Goal: Contribute content

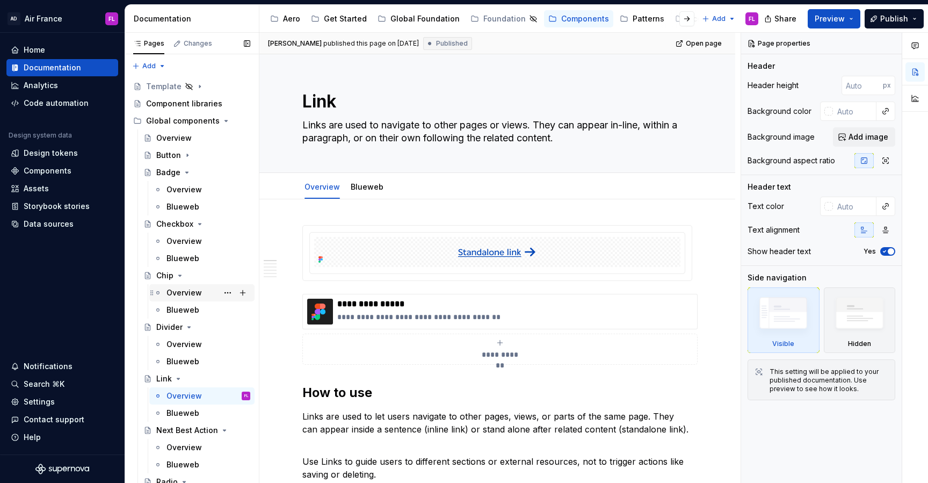
click at [178, 294] on div "Overview" at bounding box center [184, 292] width 35 height 11
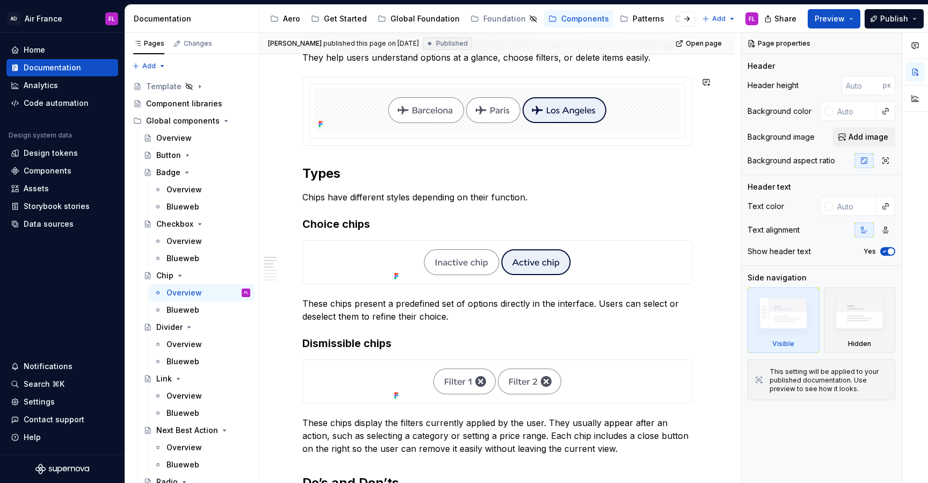
scroll to position [442, 0]
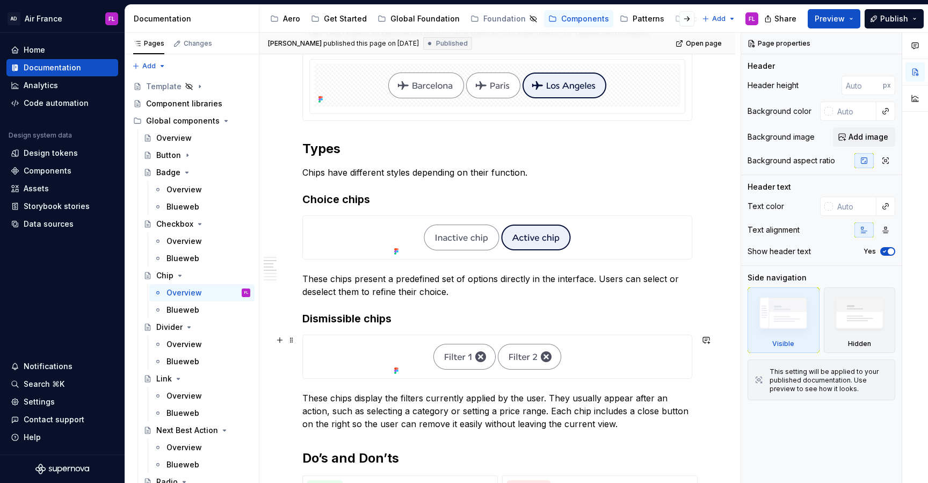
click at [538, 351] on img at bounding box center [497, 356] width 215 height 43
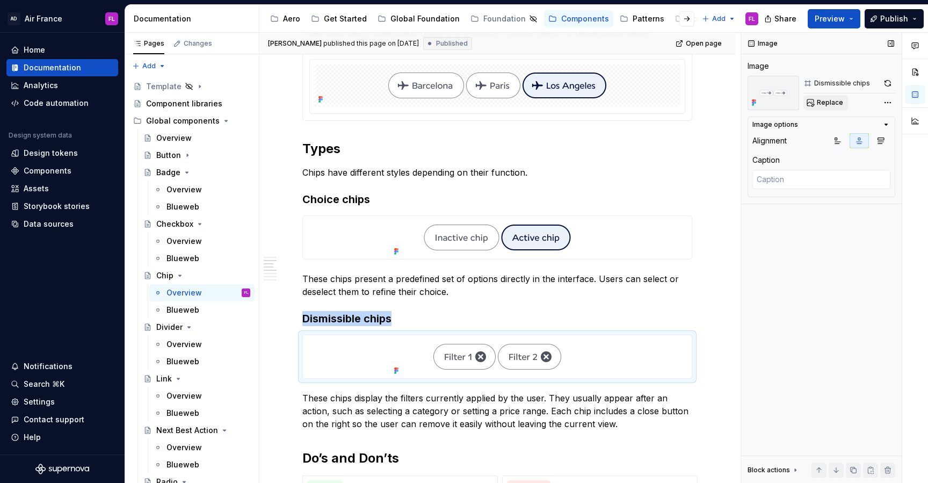
click at [829, 103] on span "Replace" at bounding box center [830, 102] width 26 height 9
type textarea "*"
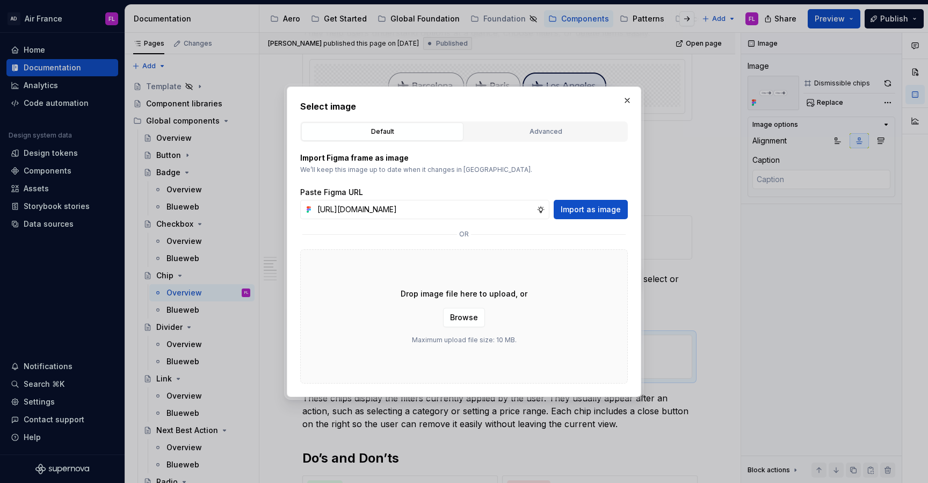
scroll to position [0, 242]
type input "[URL][DOMAIN_NAME]"
click at [589, 211] on span "Import as image" at bounding box center [591, 209] width 60 height 11
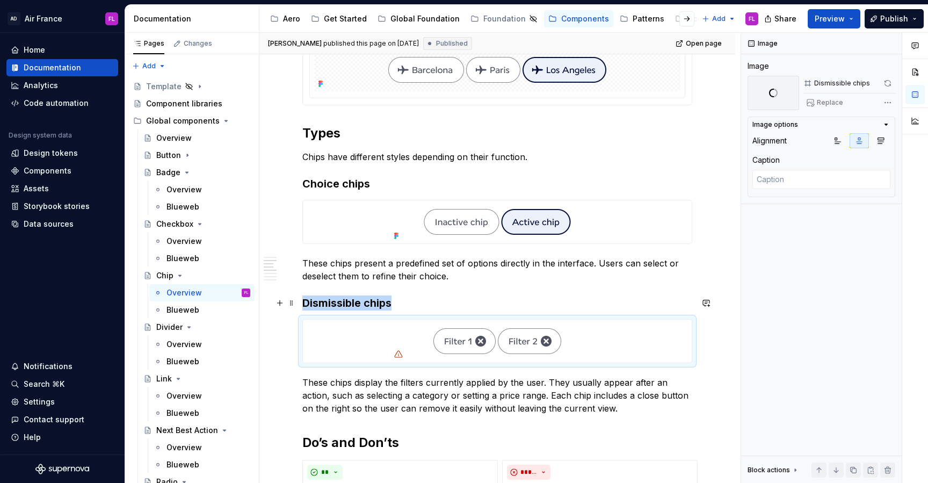
scroll to position [458, 0]
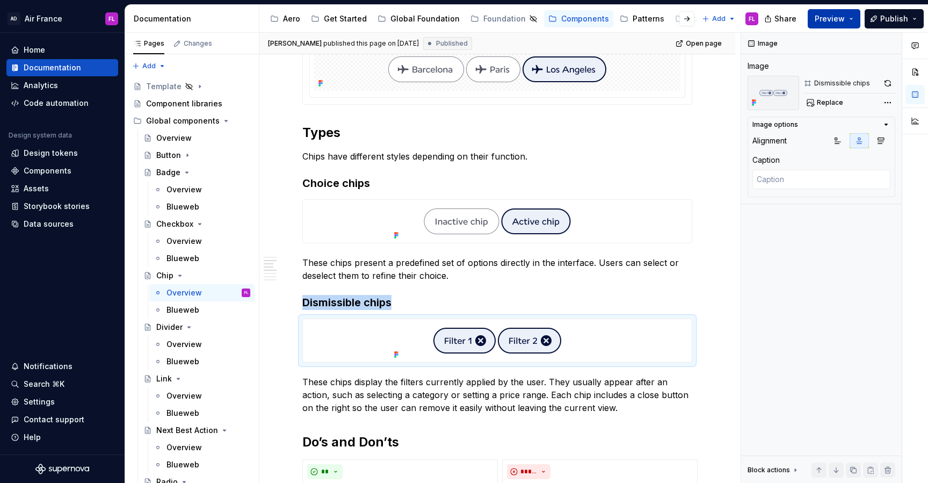
click at [856, 16] on button "Preview" at bounding box center [834, 18] width 53 height 19
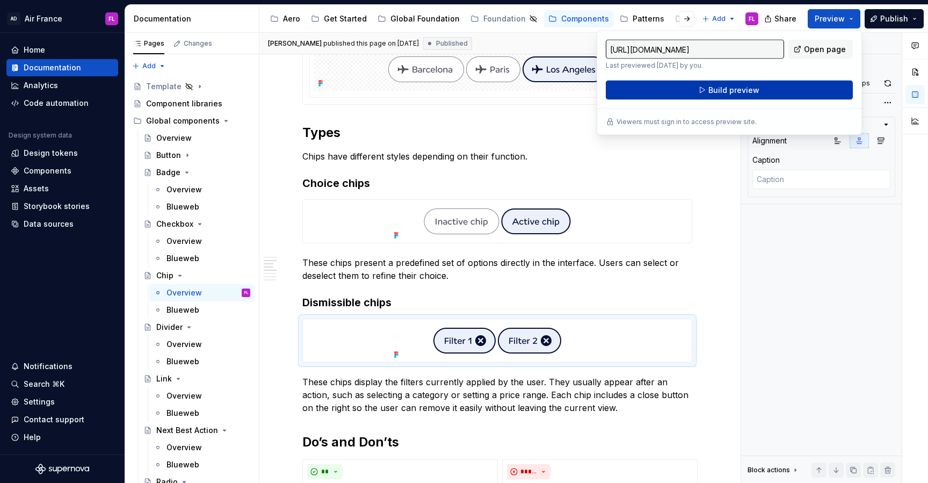
click at [788, 93] on button "Build preview" at bounding box center [729, 90] width 247 height 19
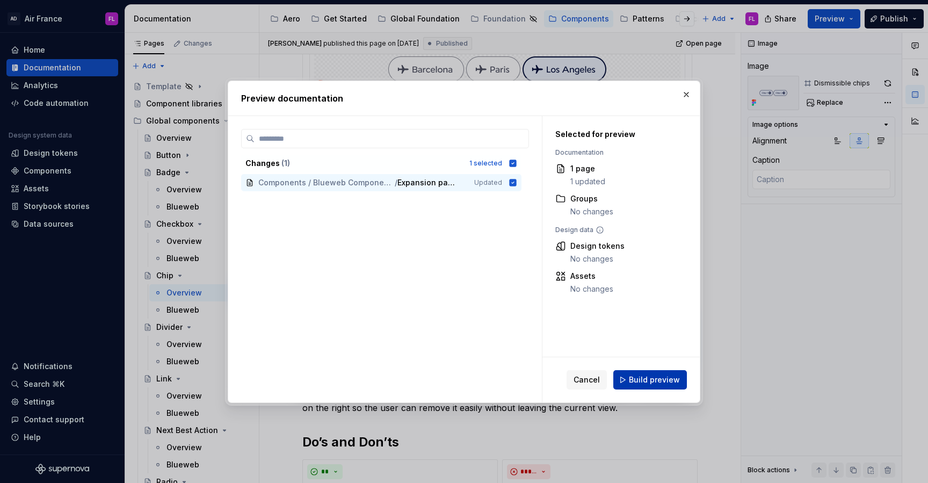
click at [639, 381] on span "Build preview" at bounding box center [654, 380] width 51 height 11
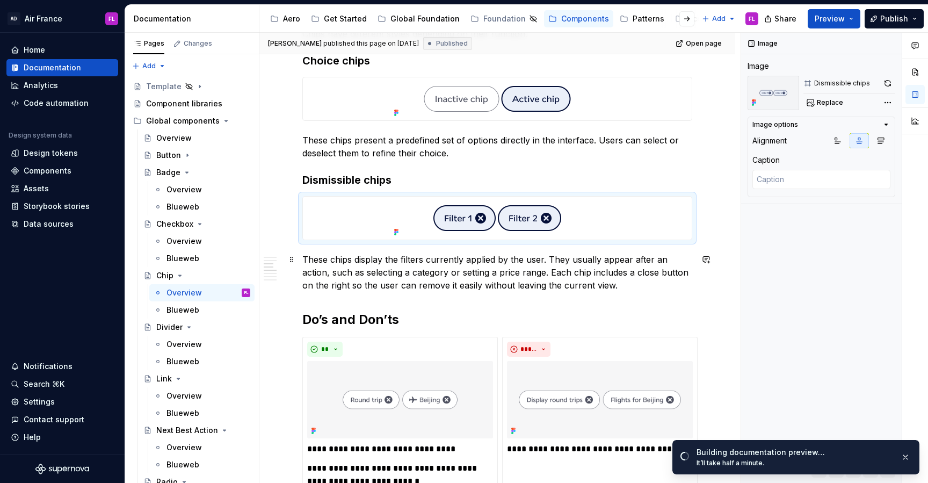
scroll to position [615, 0]
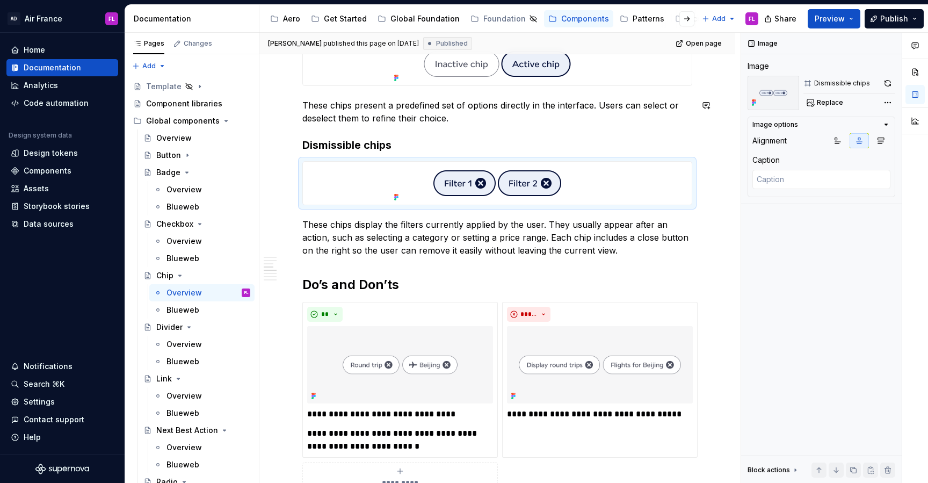
type textarea "*"
